Goal: Find specific page/section: Find specific page/section

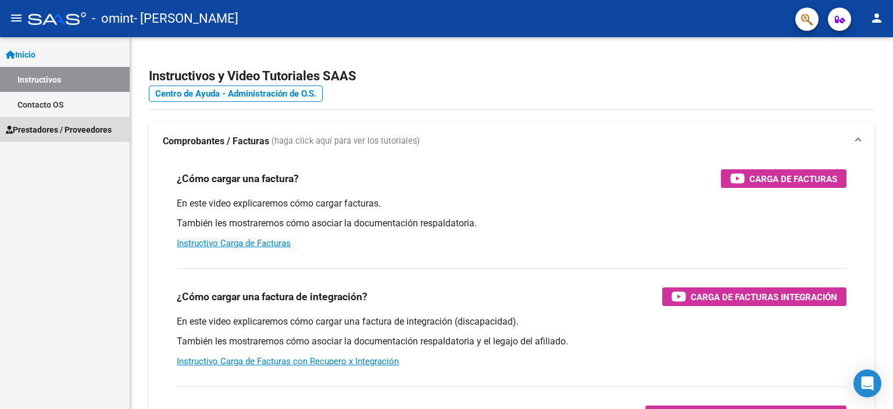
click at [45, 134] on span "Prestadores / Proveedores" at bounding box center [59, 129] width 106 height 13
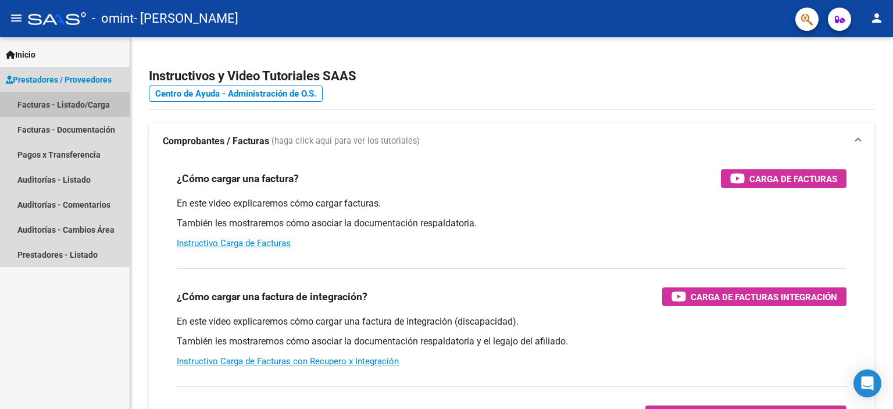
click at [93, 103] on link "Facturas - Listado/Carga" at bounding box center [65, 104] width 130 height 25
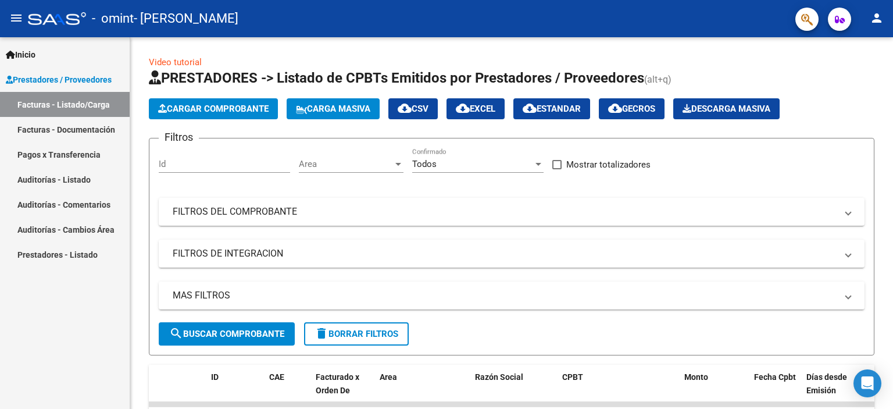
click at [80, 126] on link "Facturas - Documentación" at bounding box center [65, 129] width 130 height 25
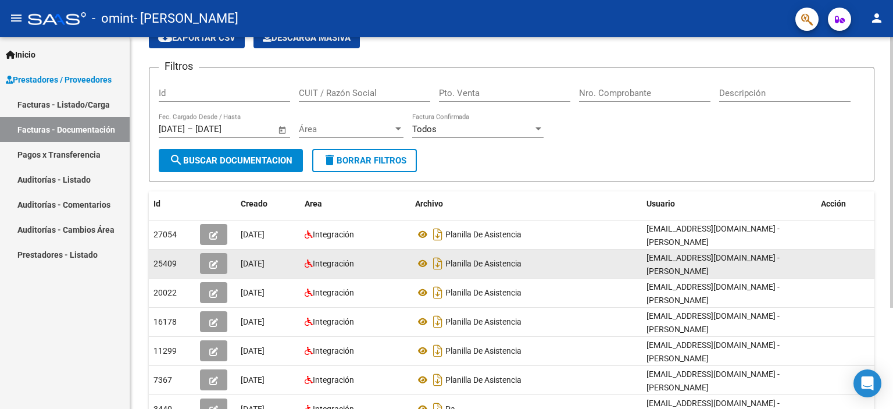
scroll to position [116, 0]
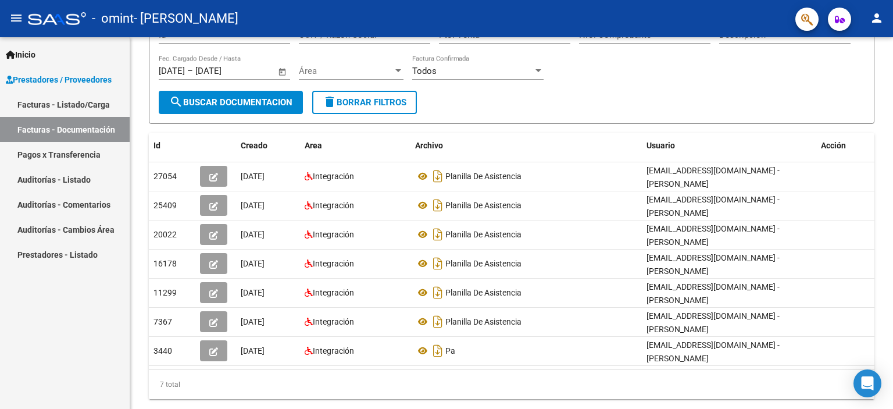
click at [91, 153] on link "Pagos x Transferencia" at bounding box center [65, 154] width 130 height 25
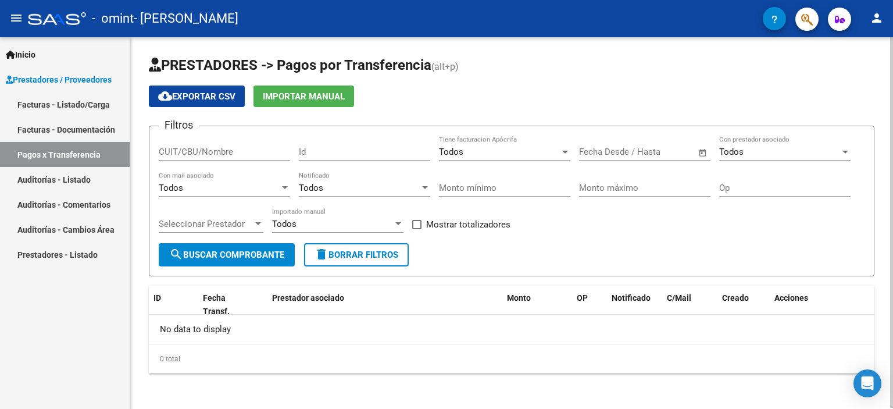
scroll to position [1, 0]
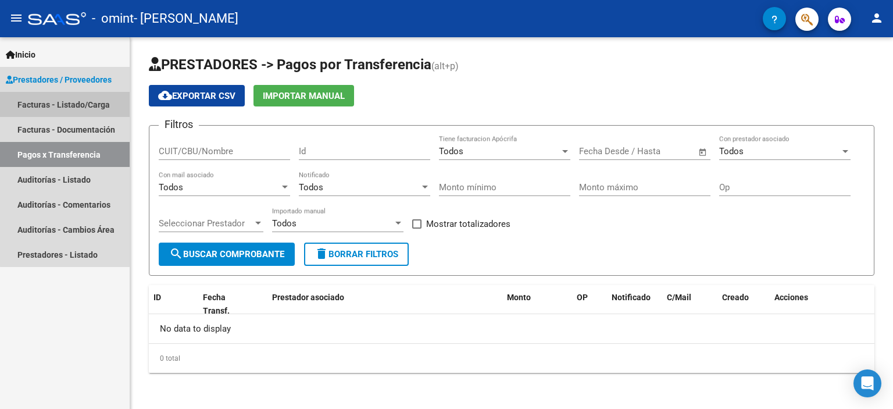
click at [84, 105] on link "Facturas - Listado/Carga" at bounding box center [65, 104] width 130 height 25
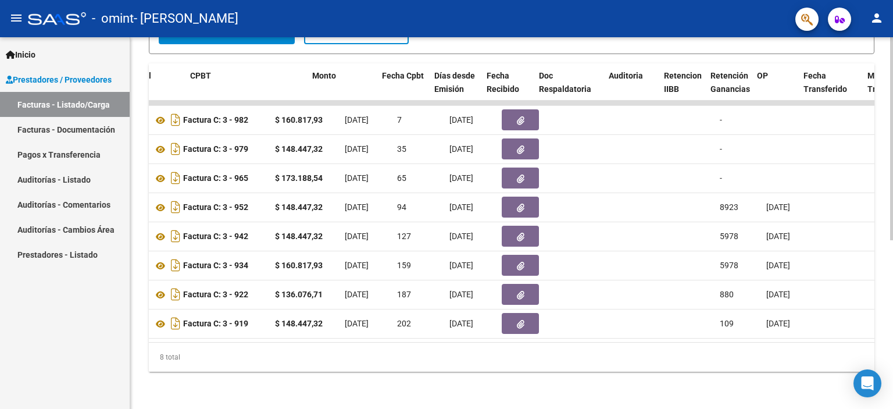
scroll to position [0, 369]
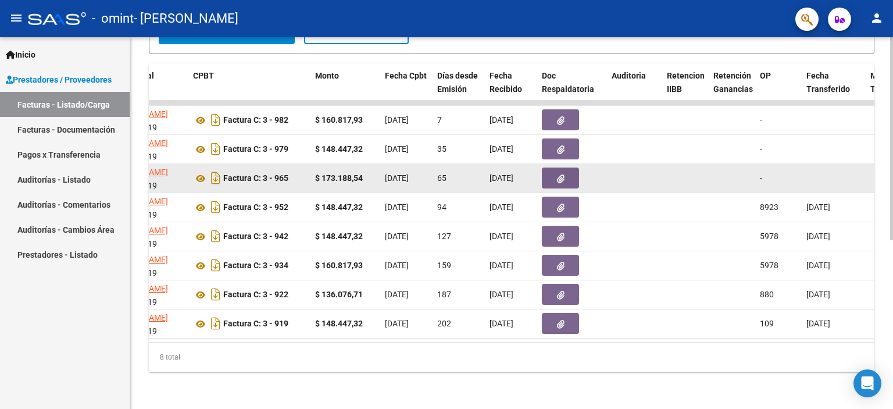
click at [0, 92] on link "Facturas - Listado/Carga" at bounding box center [65, 104] width 130 height 25
